Goal: Task Accomplishment & Management: Manage account settings

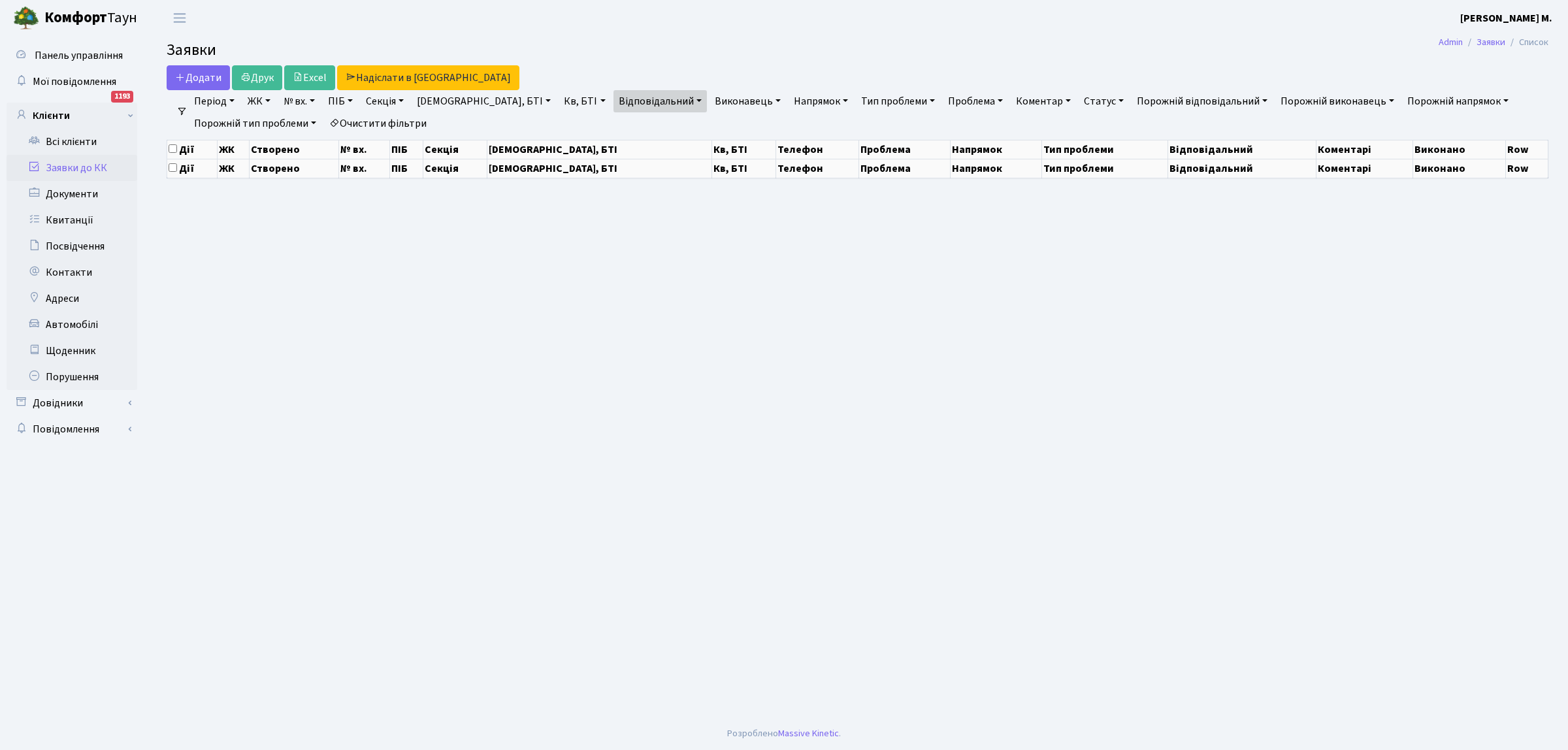
select select "25"
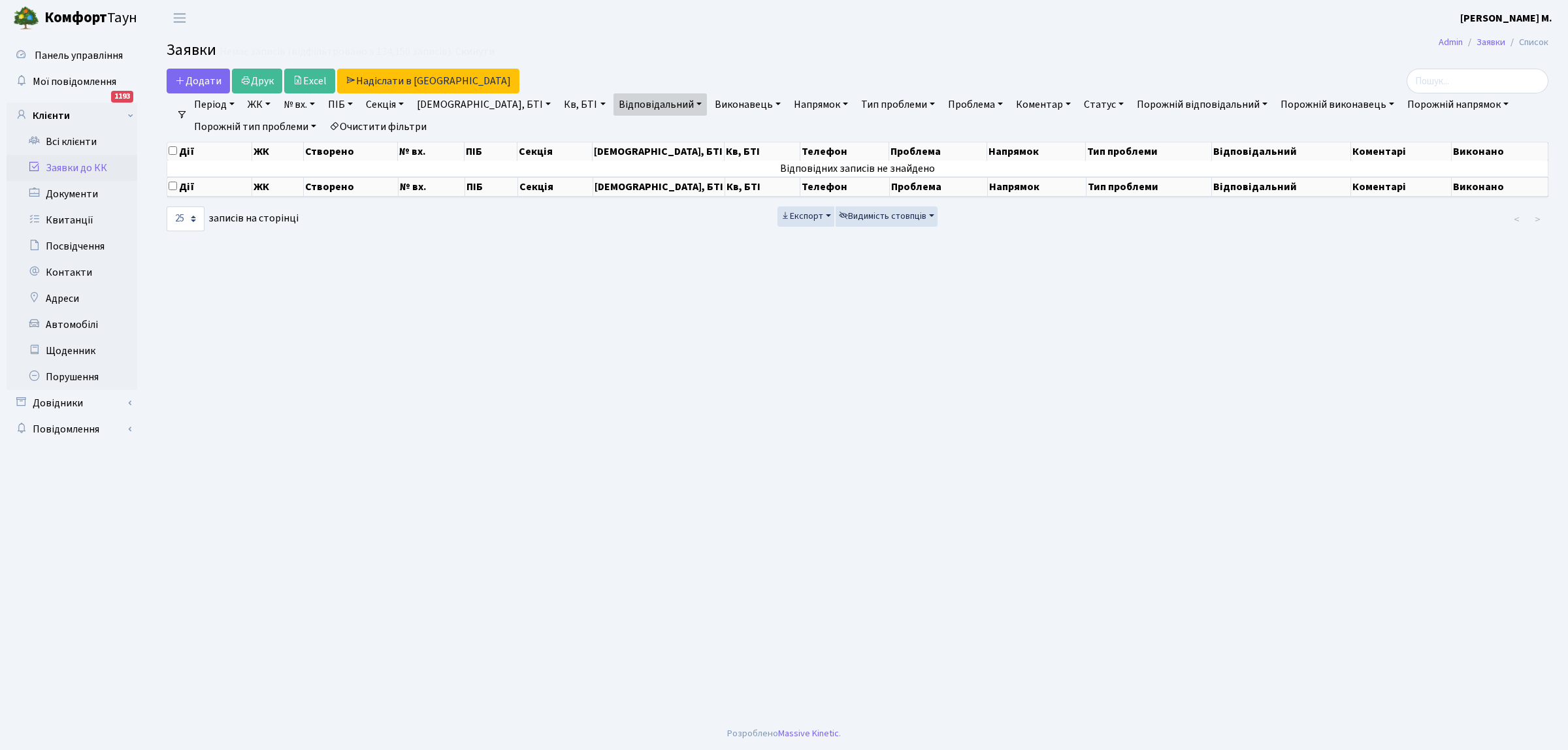
click at [66, 166] on link "Заявки до КК" at bounding box center [72, 168] width 131 height 26
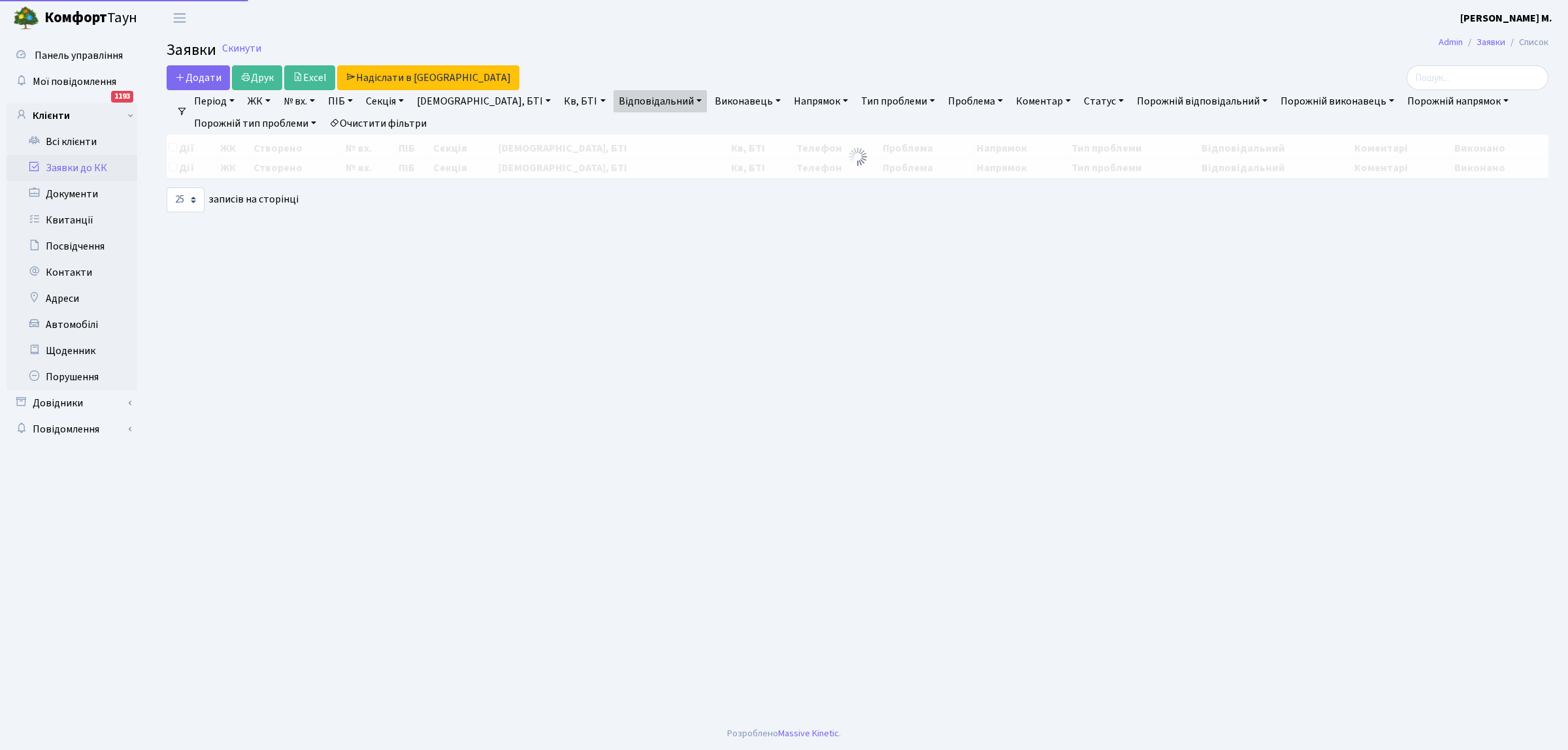
select select "25"
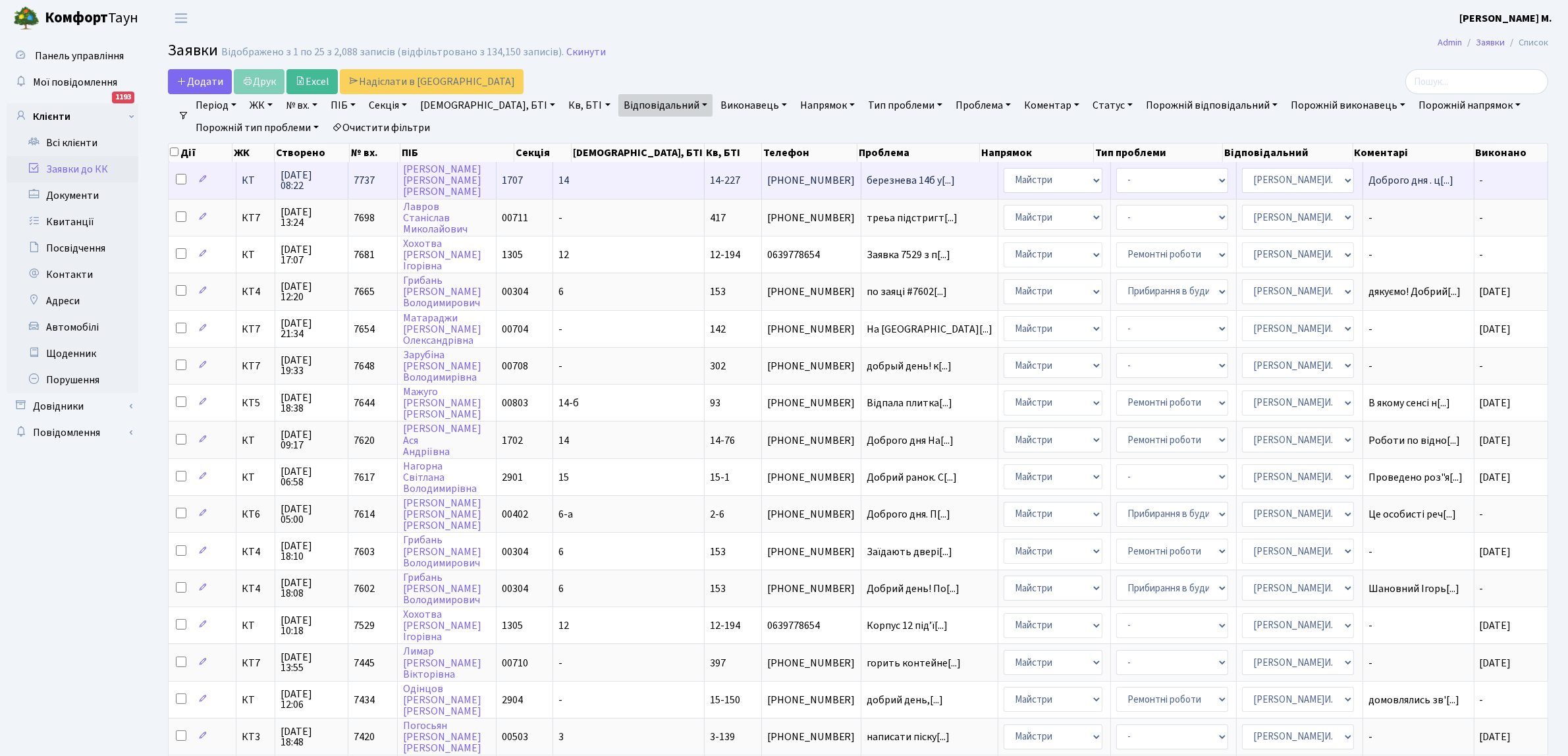
click at [794, 179] on span "095-636-36-20" at bounding box center [812, 180] width 88 height 10
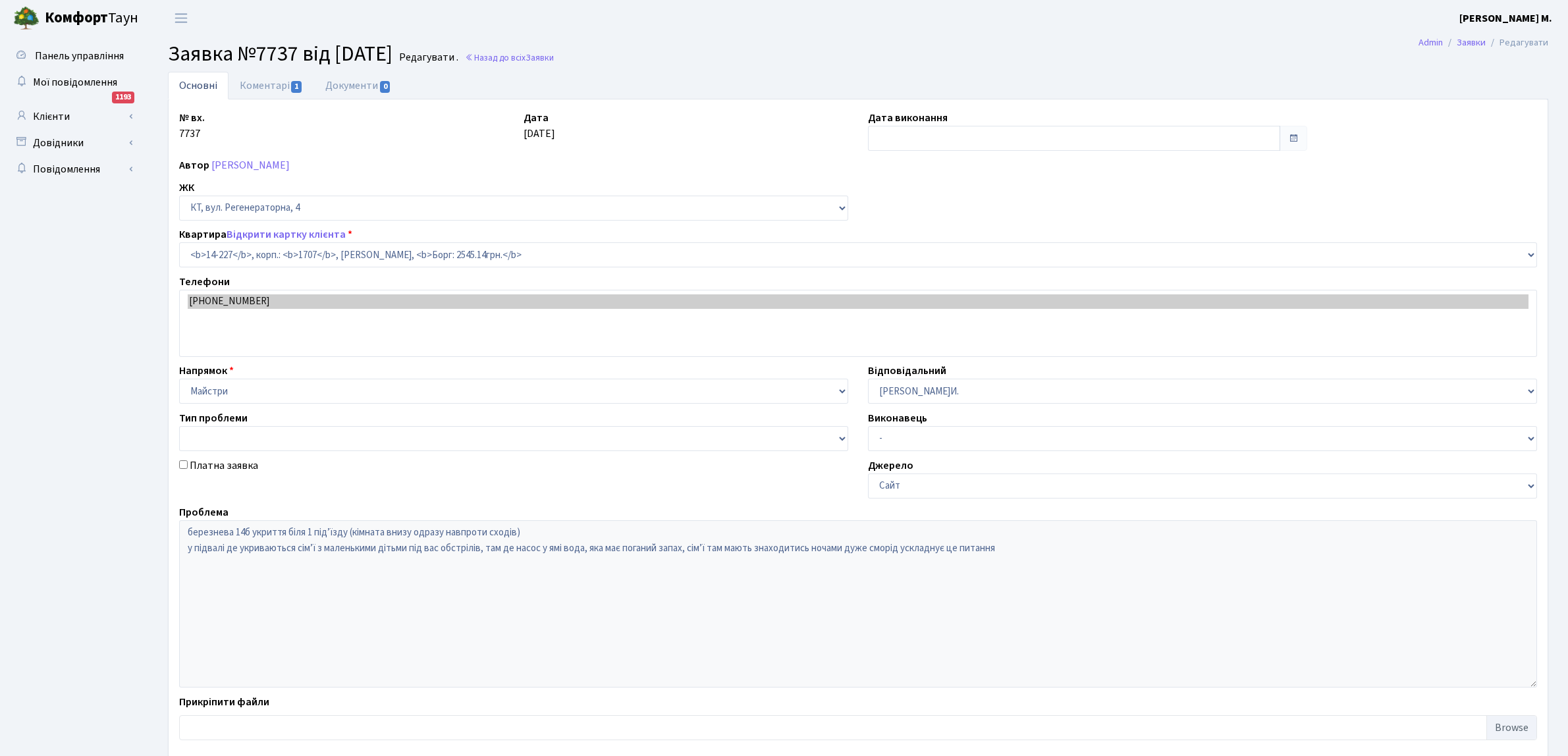
select select "7604"
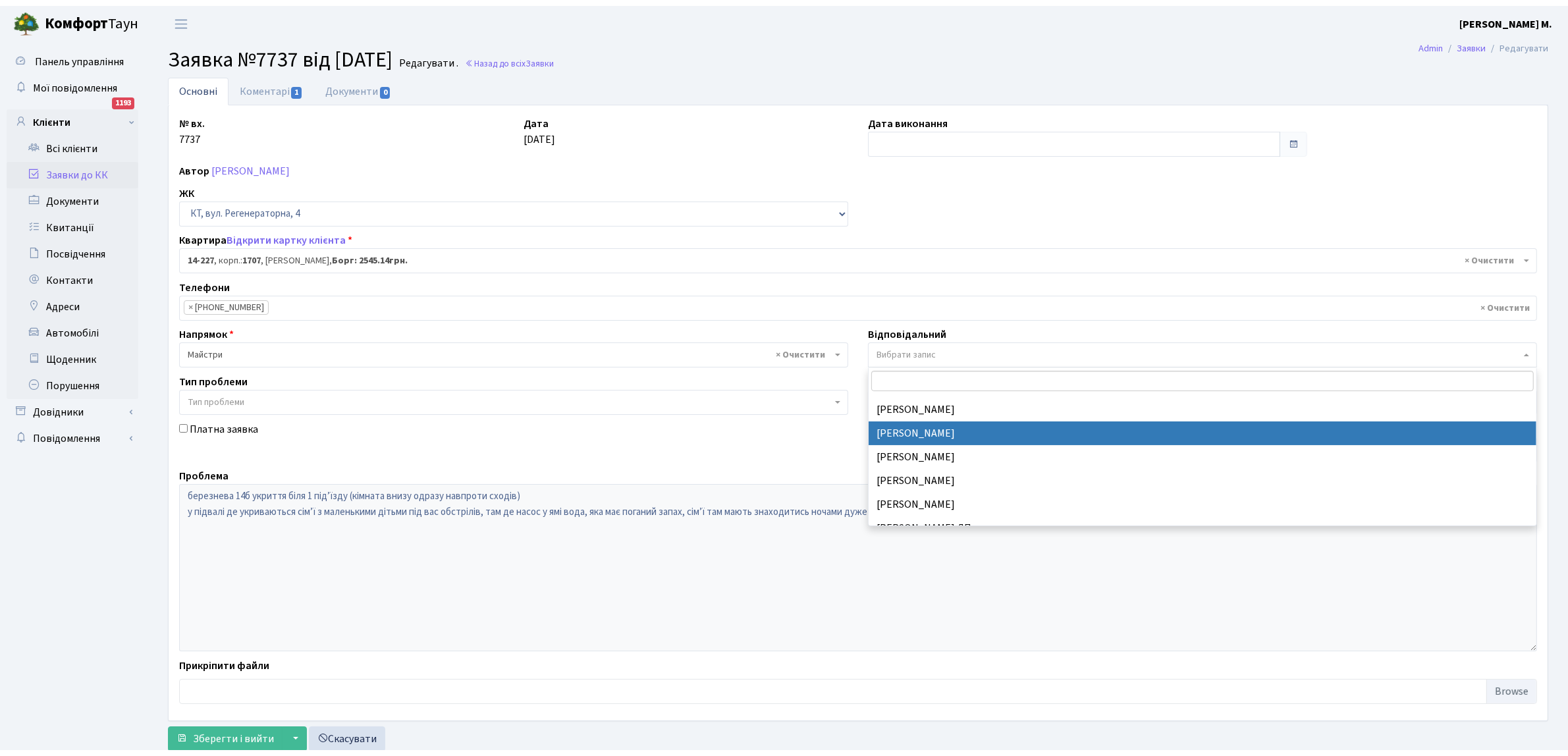
scroll to position [576, 0]
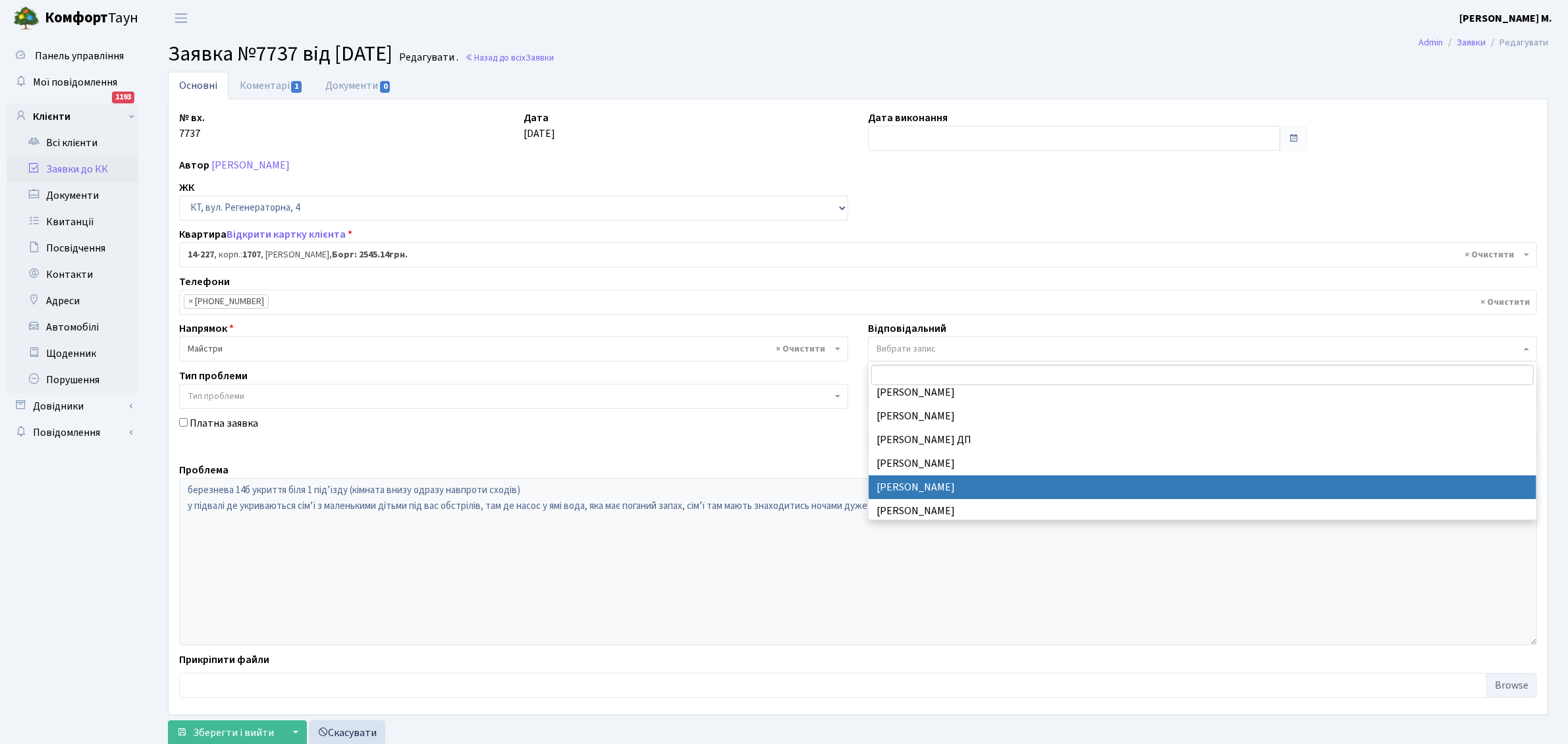
select select "67"
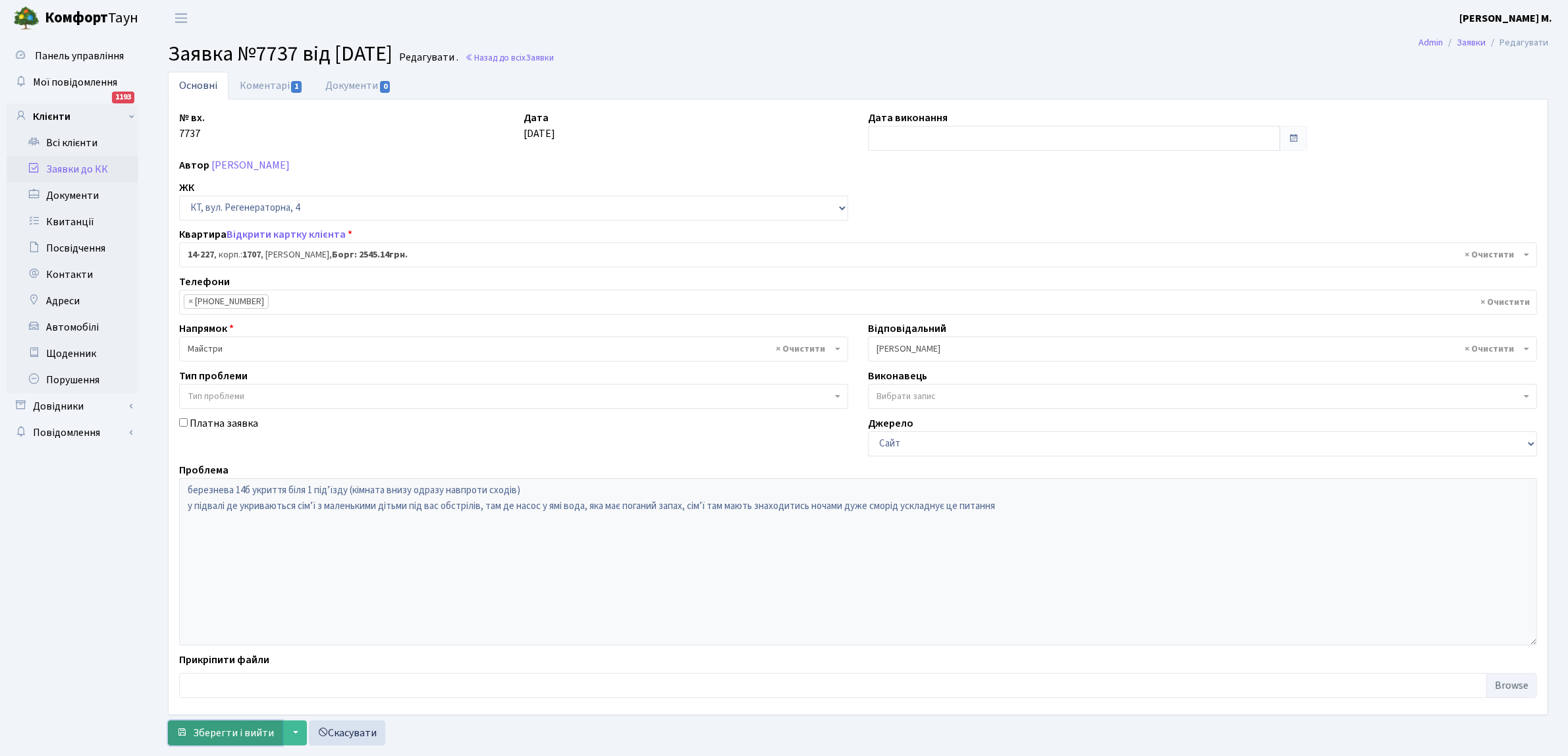
click at [217, 735] on span "Зберегти і вийти" at bounding box center [233, 733] width 81 height 14
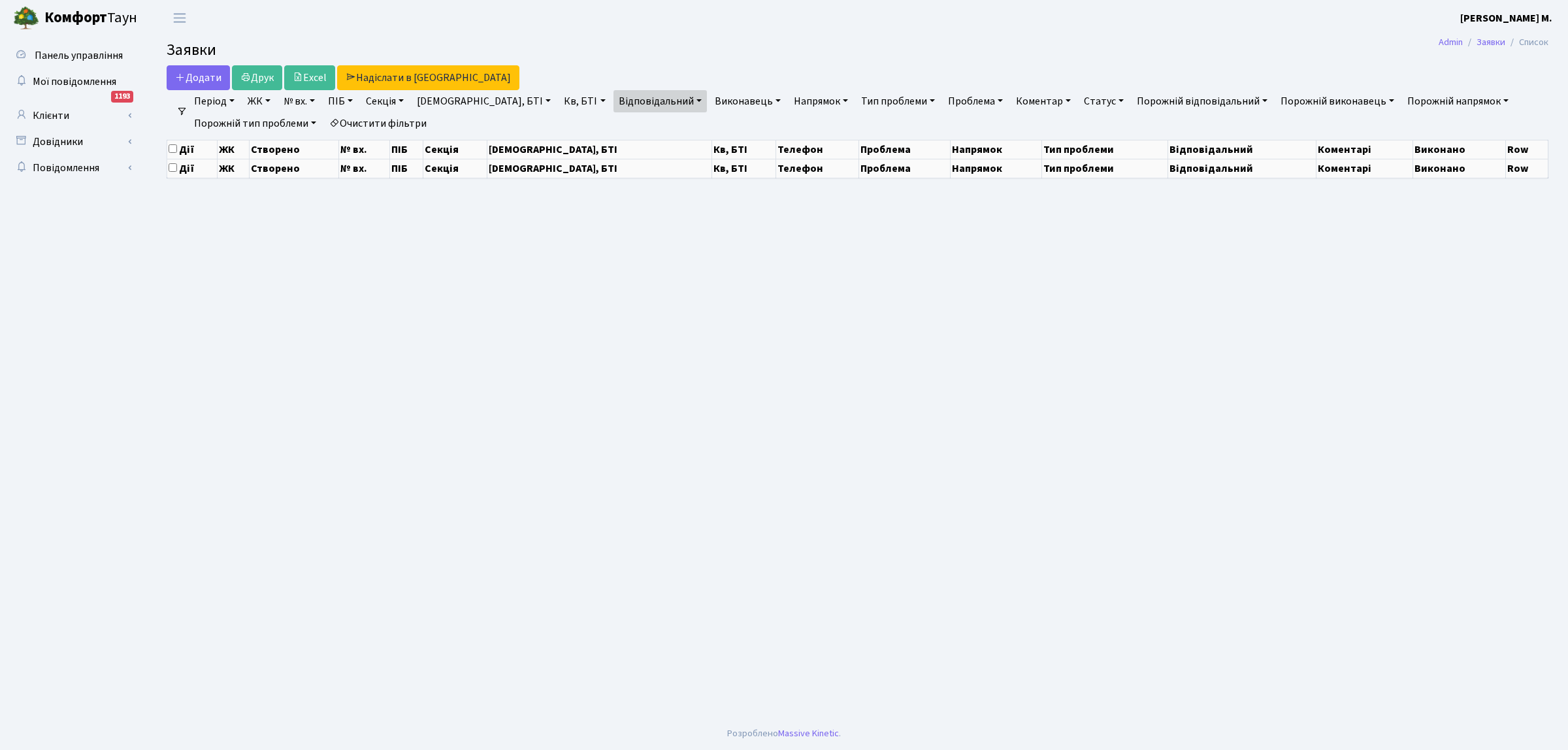
select select "25"
